Goal: Browse casually: Explore the website without a specific task or goal

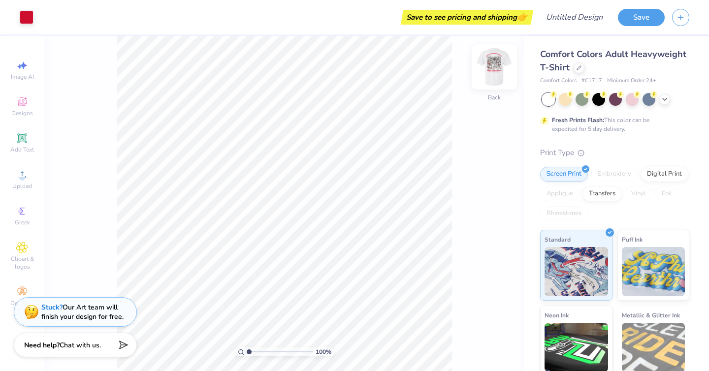
click at [493, 78] on img at bounding box center [493, 66] width 39 height 39
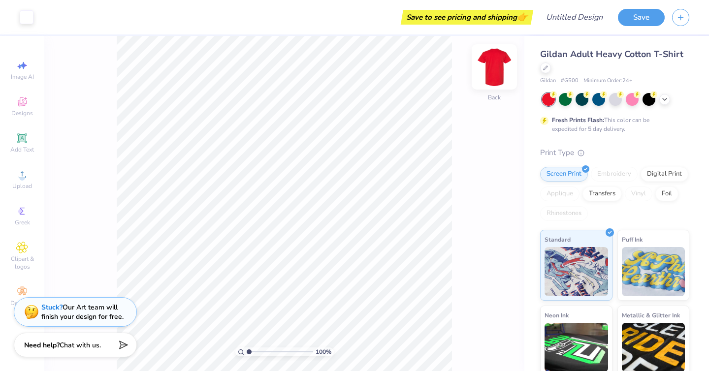
click at [495, 71] on img at bounding box center [493, 66] width 39 height 39
click at [495, 69] on img at bounding box center [493, 66] width 39 height 39
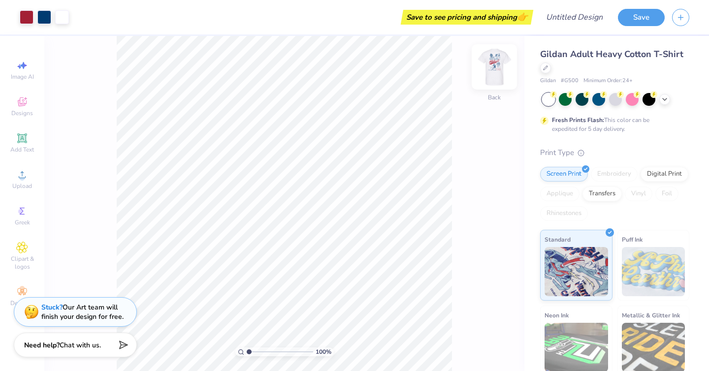
click at [496, 68] on img at bounding box center [493, 66] width 39 height 39
